Goal: Communication & Community: Ask a question

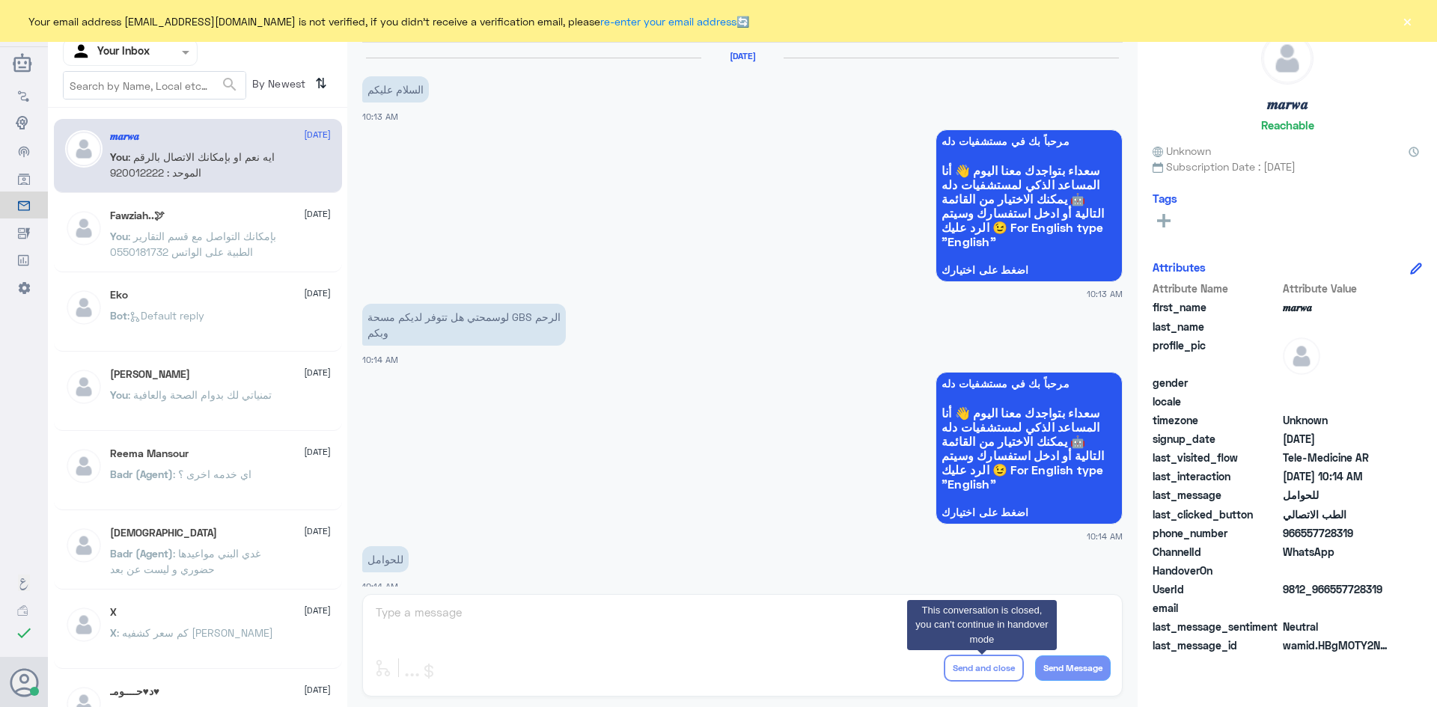
scroll to position [756, 0]
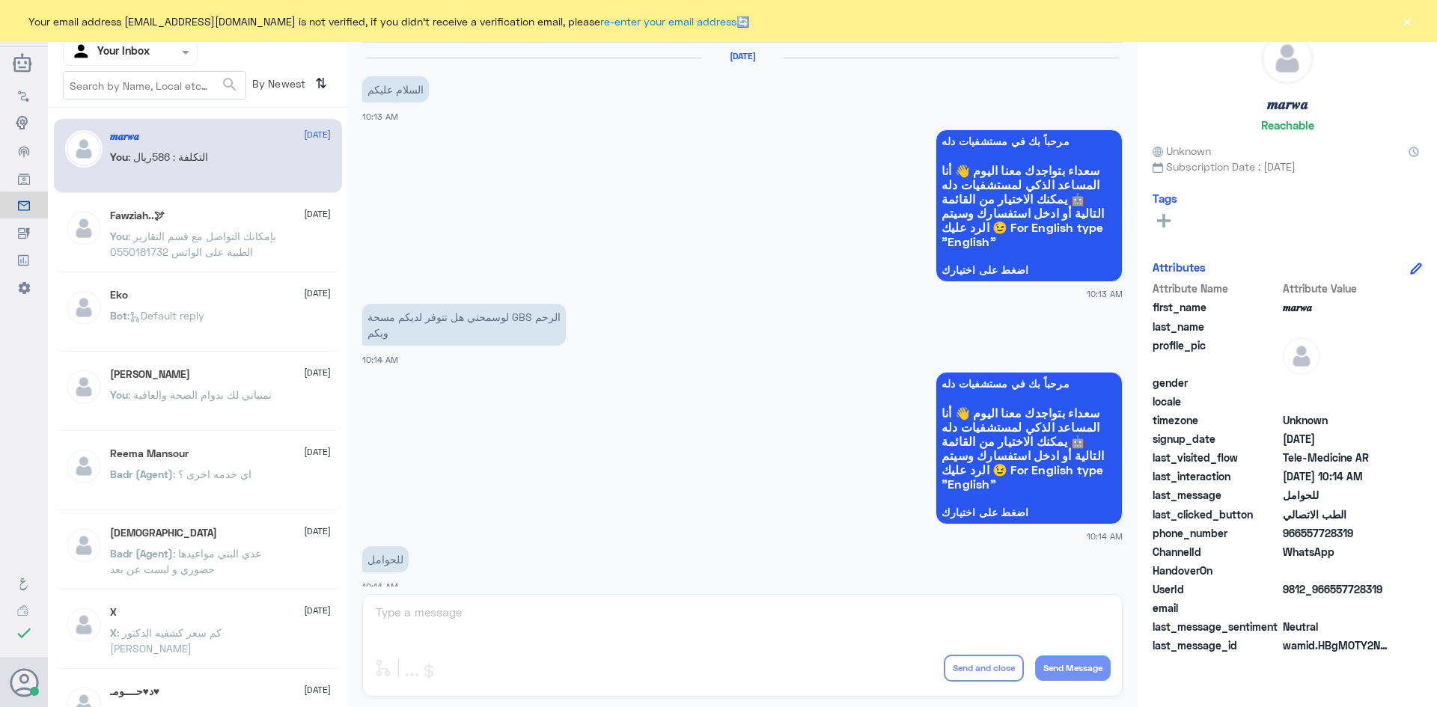
scroll to position [756, 0]
